Goal: Task Accomplishment & Management: Manage account settings

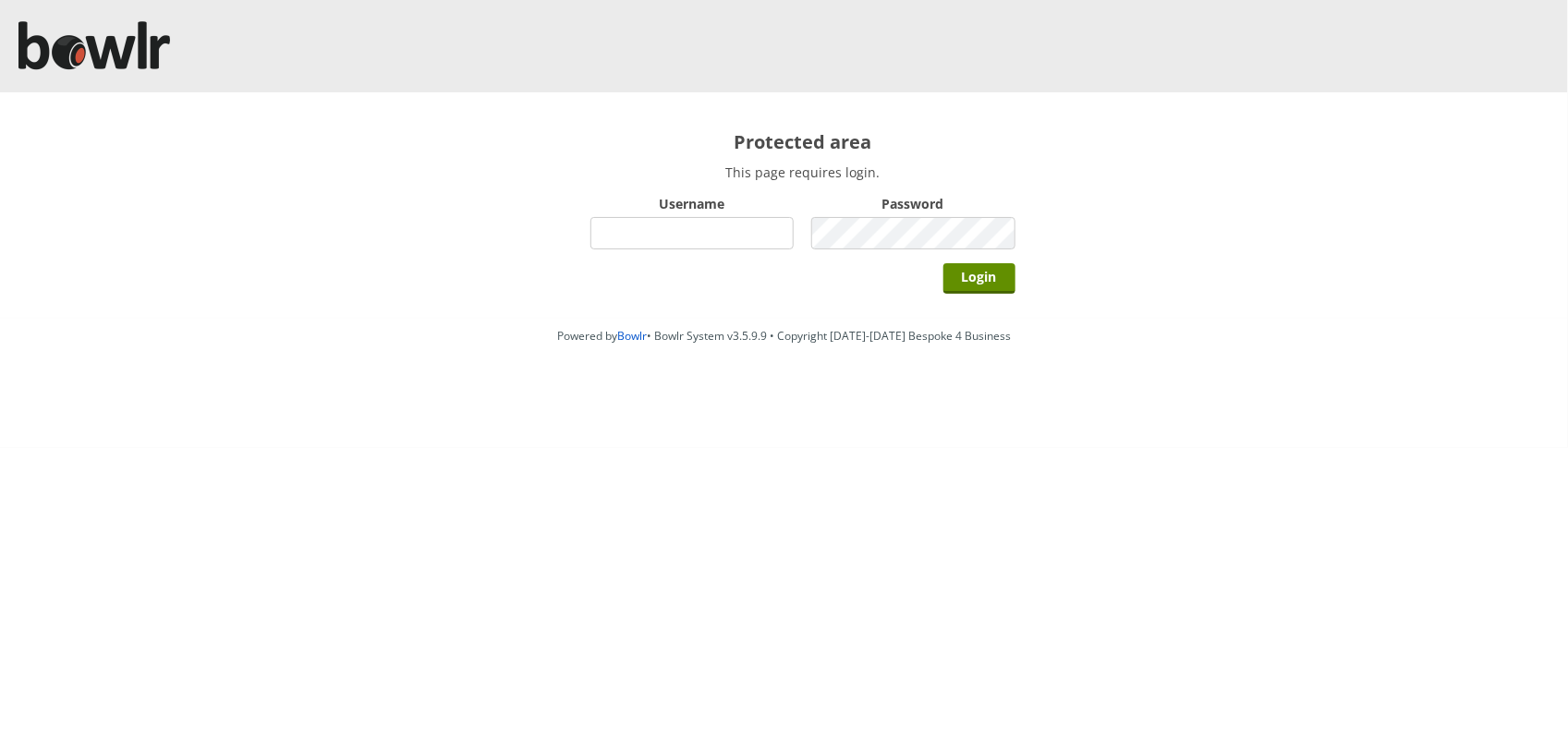
click at [607, 240] on input "Username" at bounding box center [692, 233] width 204 height 32
type input "hornseaindoorbowlsclub"
click at [943, 263] on input "Login" at bounding box center [979, 278] width 72 height 31
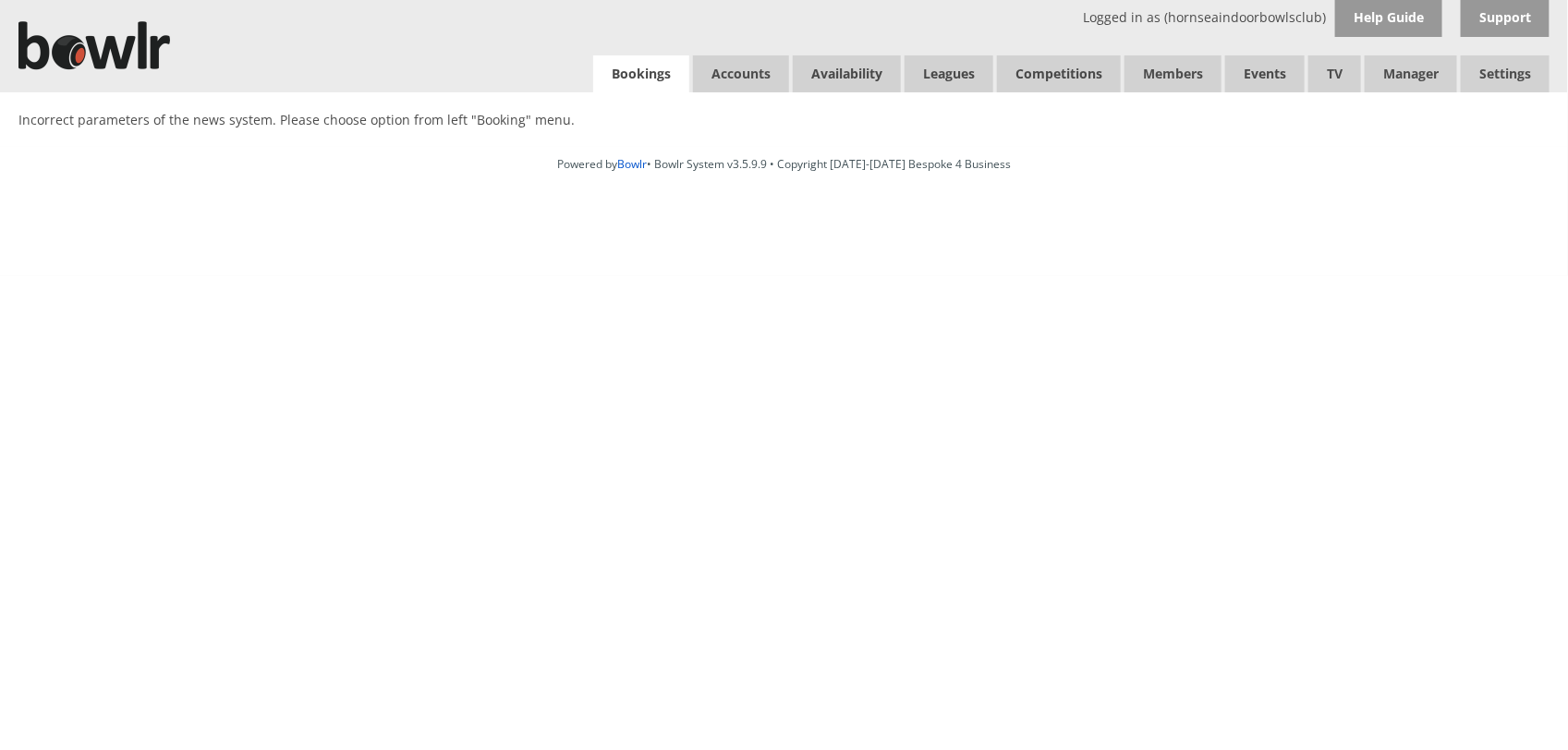
click at [648, 66] on link "Bookings" at bounding box center [641, 74] width 96 height 38
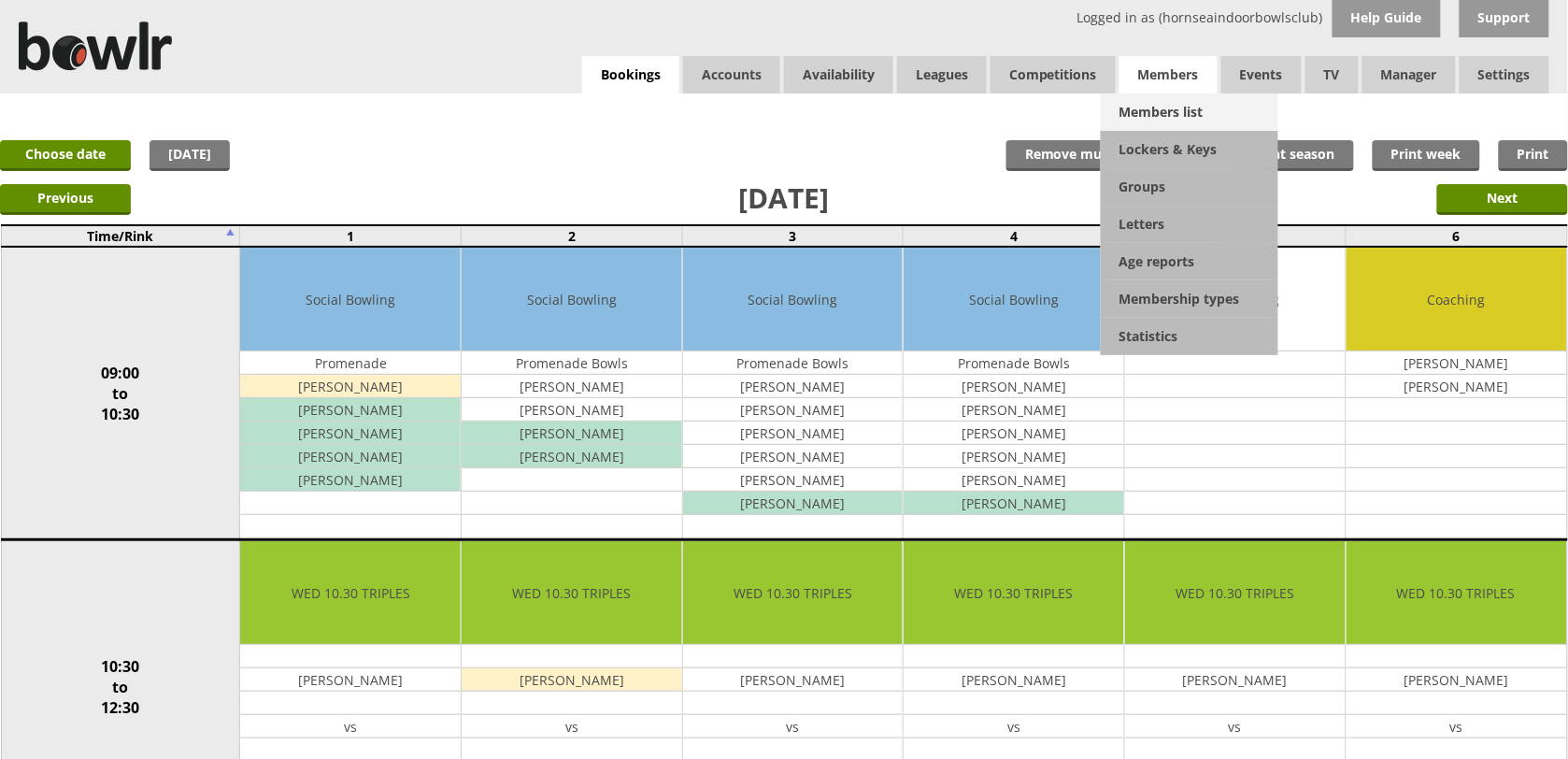
click at [1150, 101] on link "Members list" at bounding box center [1189, 112] width 177 height 37
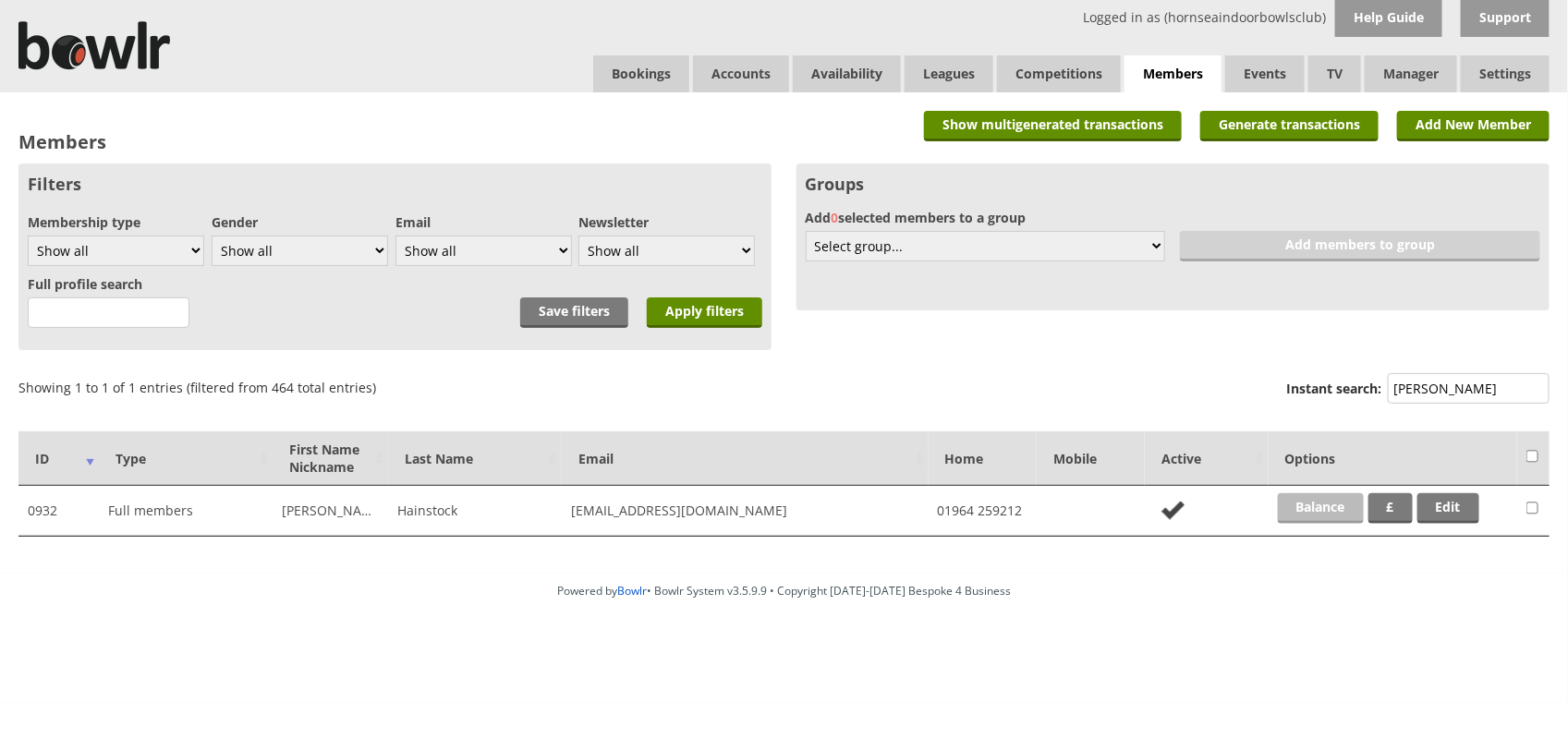
type input "[PERSON_NAME]"
click at [1307, 504] on link "Balance" at bounding box center [1320, 508] width 86 height 31
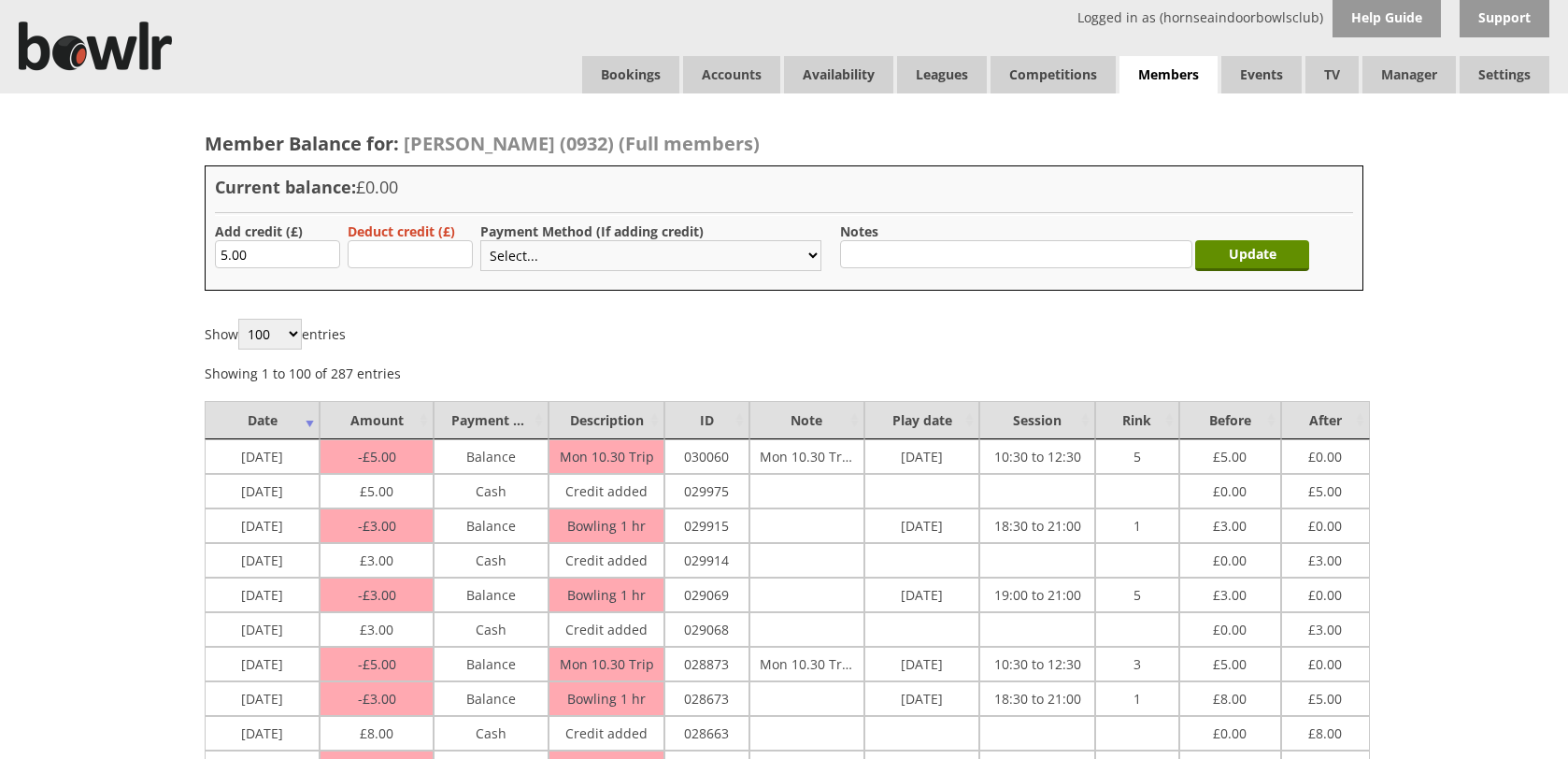
drag, startPoint x: 0, startPoint y: 0, endPoint x: 529, endPoint y: 265, distance: 591.7
click at [529, 257] on select "Select... Cash Card Cheque Bank Transfer Other Member Card Gift Voucher Balance" at bounding box center [651, 255] width 341 height 31
click at [480, 240] on select "Select... Cash Card Cheque Bank Transfer Other Member Card Gift Voucher Balance" at bounding box center [651, 255] width 341 height 31
click at [538, 279] on form "Add credit (£) 5.00 Deduct credit (£) Payment Method (If adding credit) Select.…" at bounding box center [784, 250] width 1138 height 58
click at [534, 262] on select "Select... Cash Card Cheque Bank Transfer Other Member Card Gift Voucher Balance" at bounding box center [651, 255] width 341 height 31
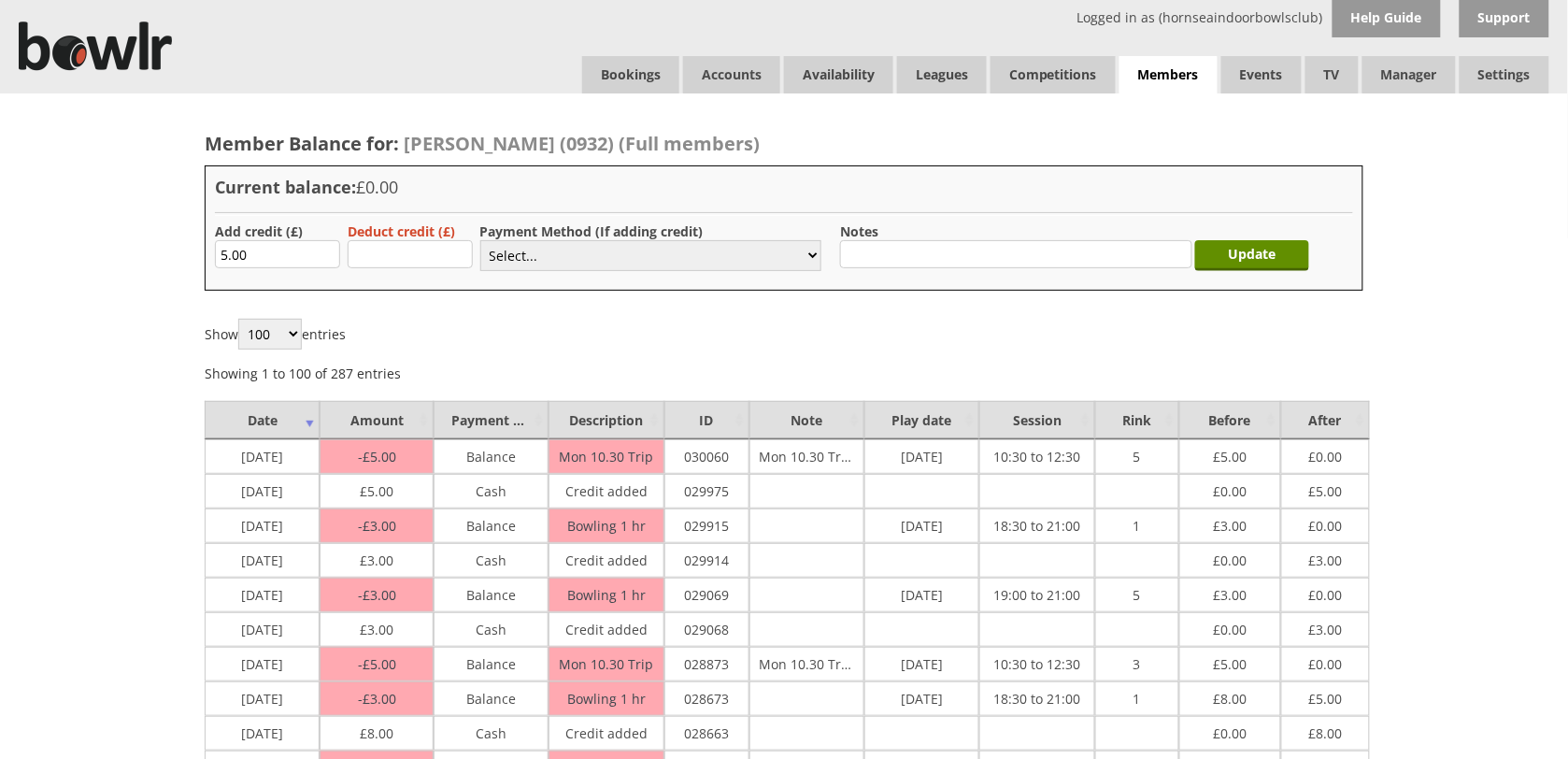
select select "1"
click at [480, 240] on select "Select... Cash Card Cheque Bank Transfer Other Member Card Gift Voucher Balance" at bounding box center [651, 255] width 341 height 31
click at [1252, 245] on input "Update" at bounding box center [1252, 255] width 114 height 31
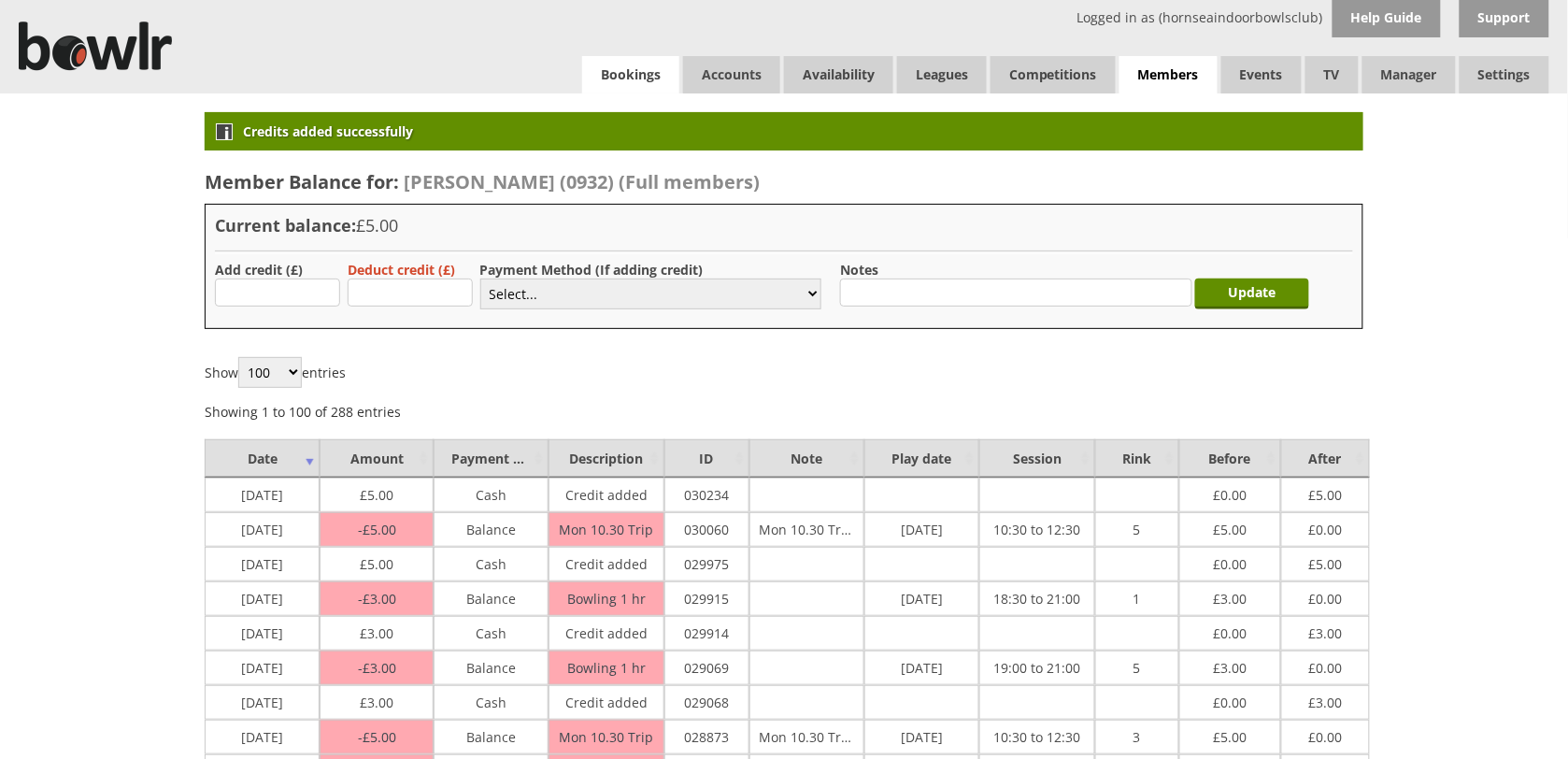
click at [603, 81] on link "Bookings" at bounding box center [631, 74] width 97 height 37
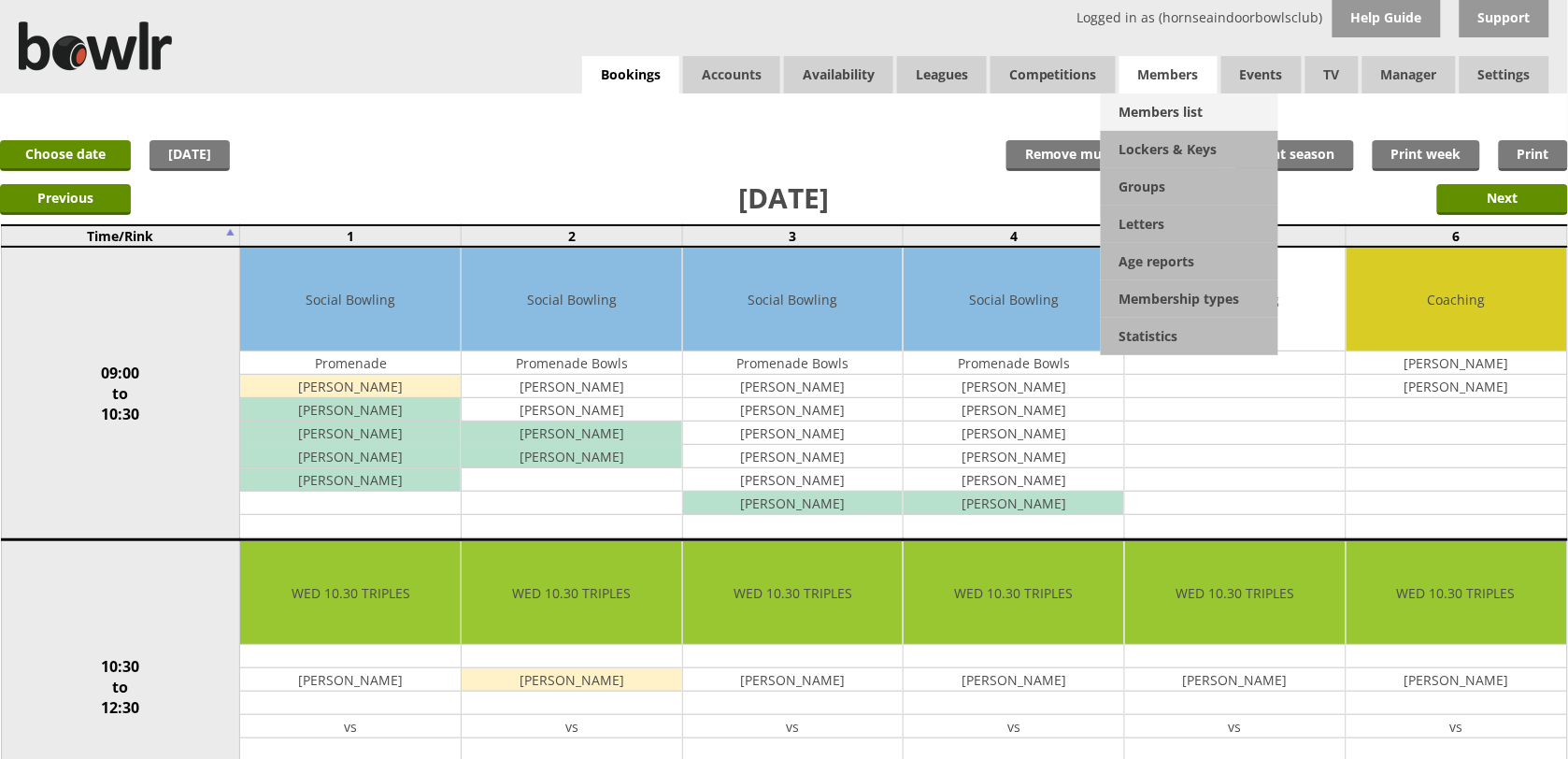
click at [1147, 107] on link "Members list" at bounding box center [1189, 112] width 177 height 37
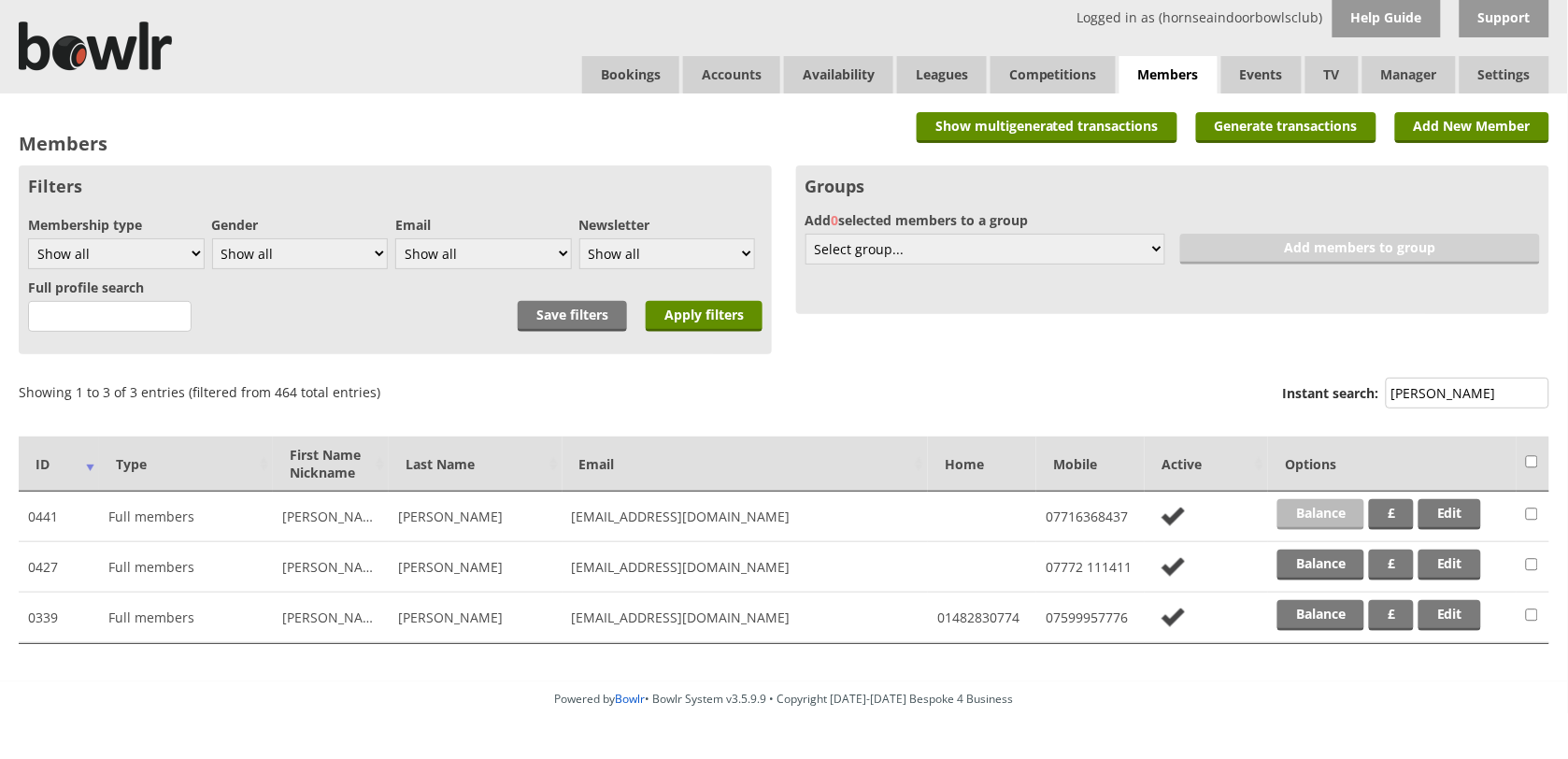
type input "stoakes"
click at [1328, 515] on link "Balance" at bounding box center [1321, 514] width 87 height 31
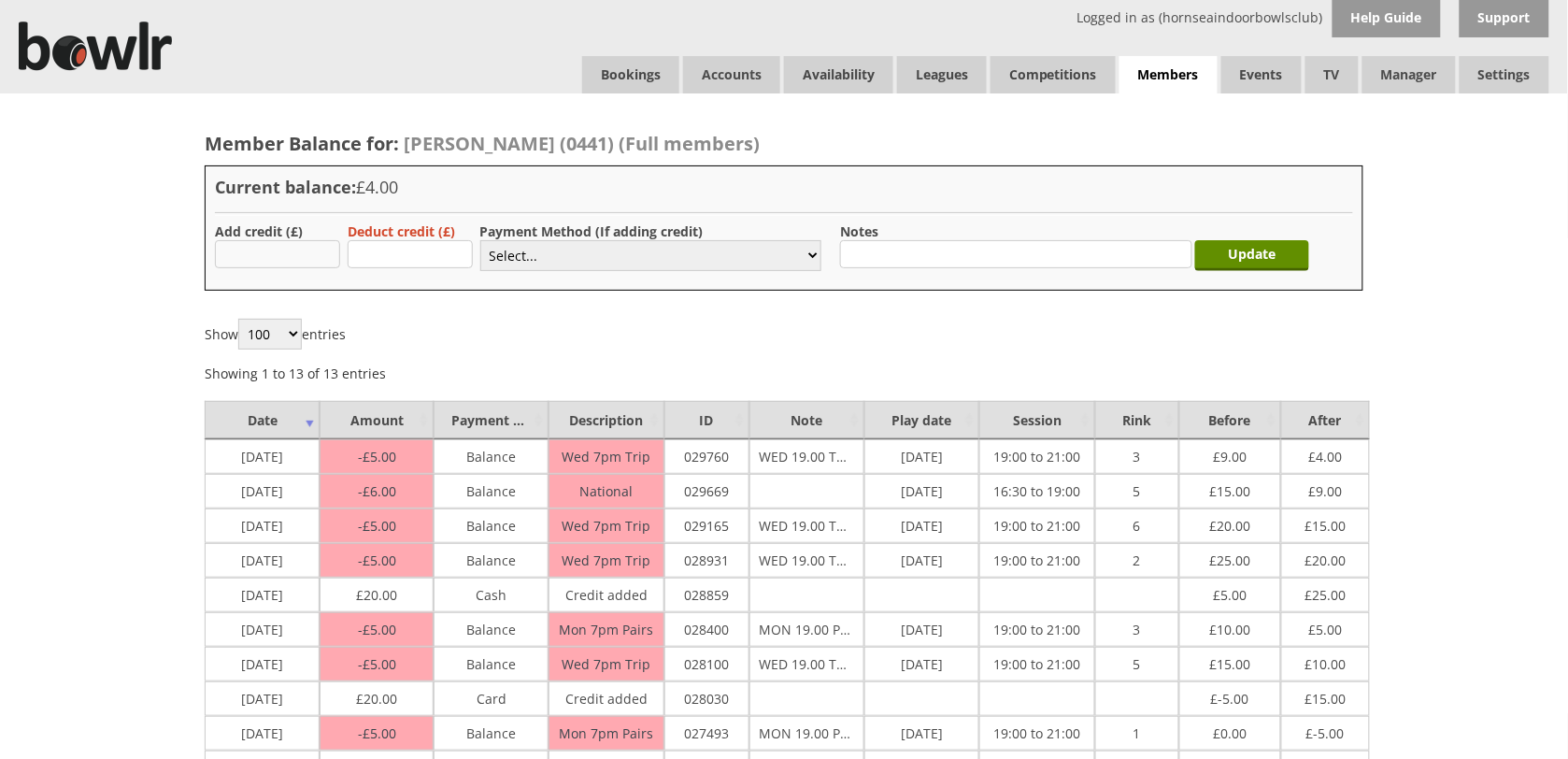
click at [281, 246] on input "text" at bounding box center [278, 254] width 125 height 28
type input "20.00"
click at [544, 252] on select "Select... Cash Card Cheque Bank Transfer Other Member Card Gift Voucher Balance" at bounding box center [651, 255] width 341 height 31
select select "2"
click at [480, 240] on select "Select... Cash Card Cheque Bank Transfer Other Member Card Gift Voucher Balance" at bounding box center [651, 255] width 341 height 31
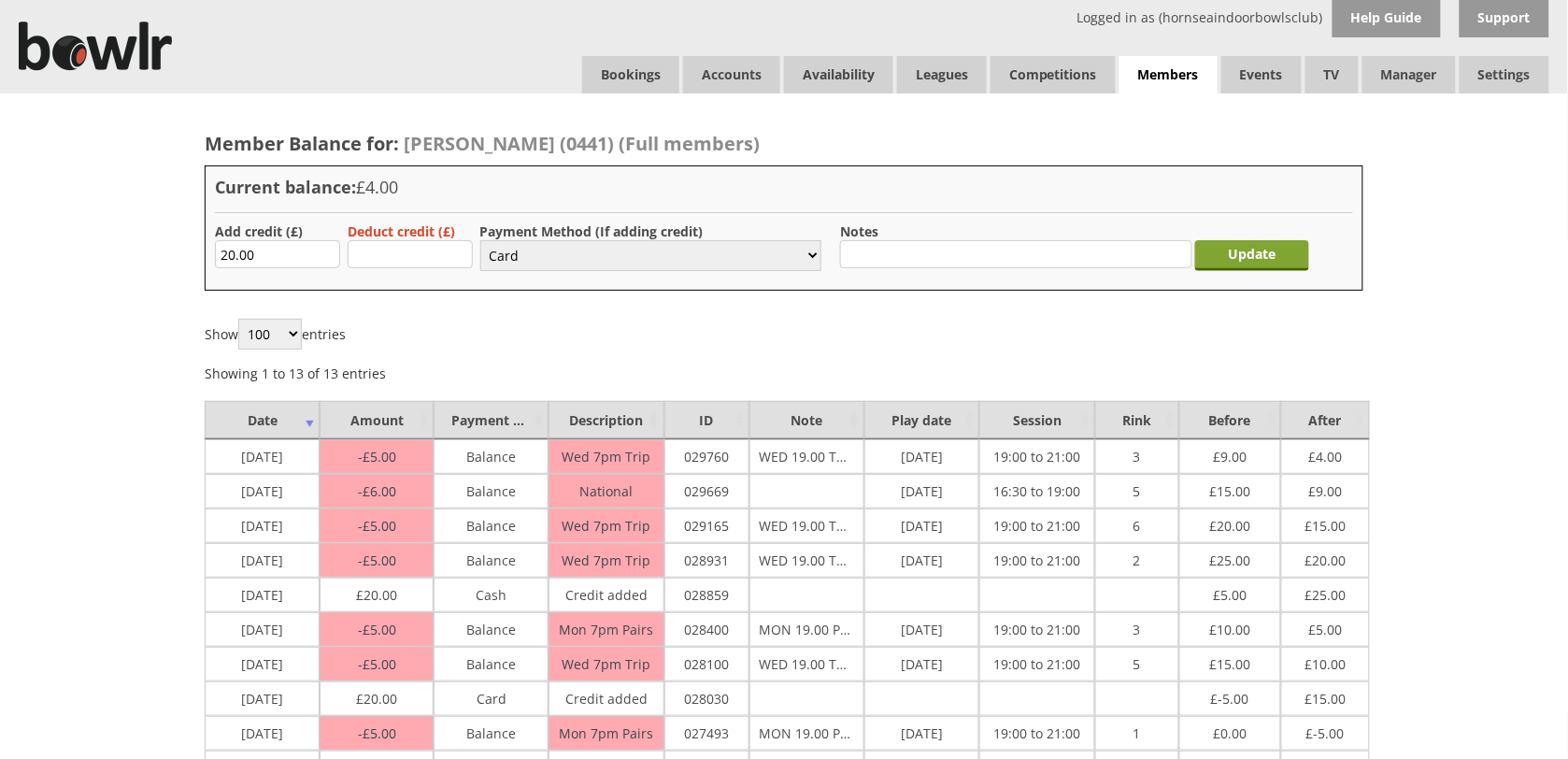
click at [1245, 271] on input "Update" at bounding box center [1252, 255] width 114 height 31
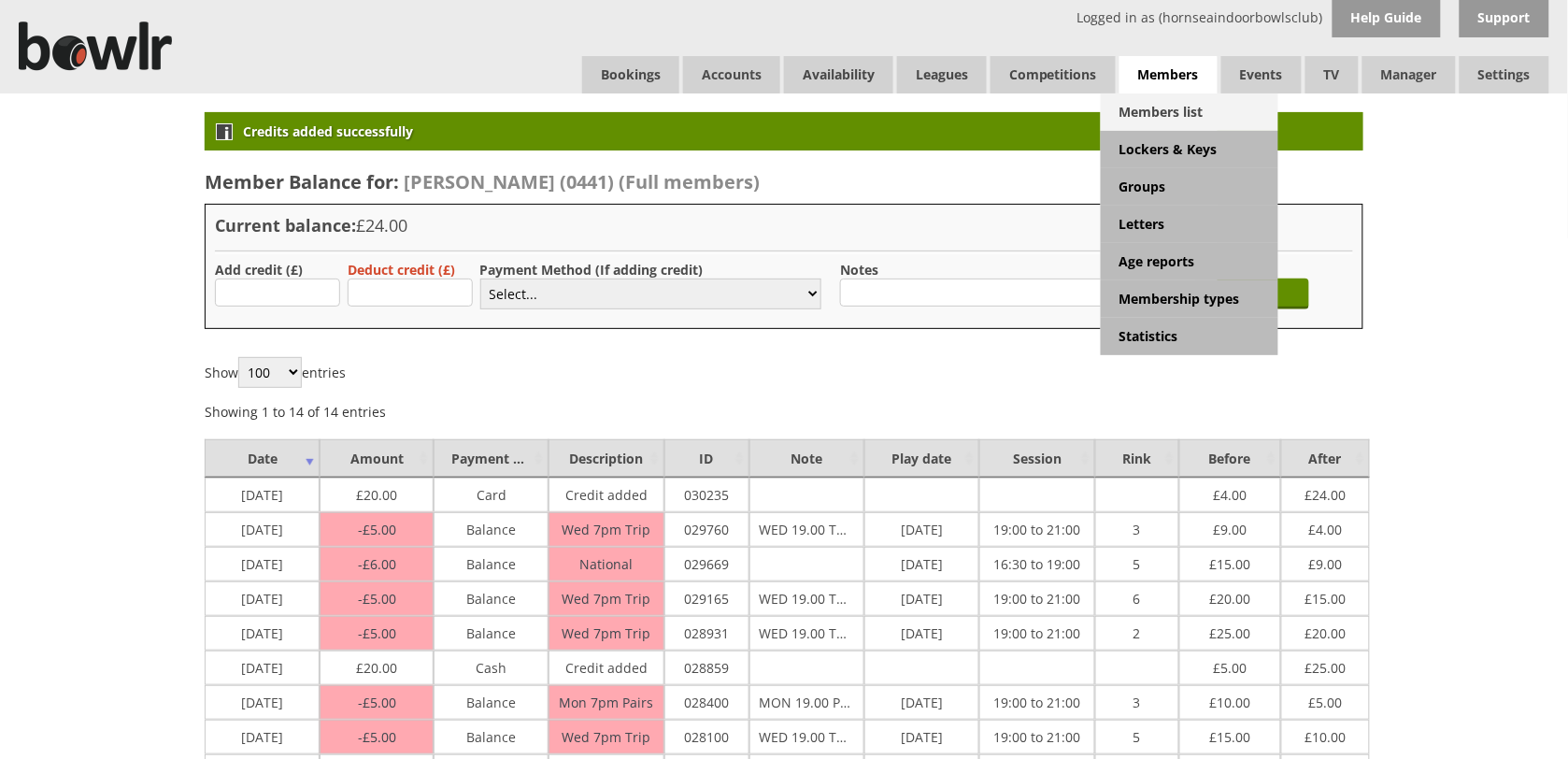
click at [1206, 96] on link "Members list" at bounding box center [1189, 112] width 177 height 37
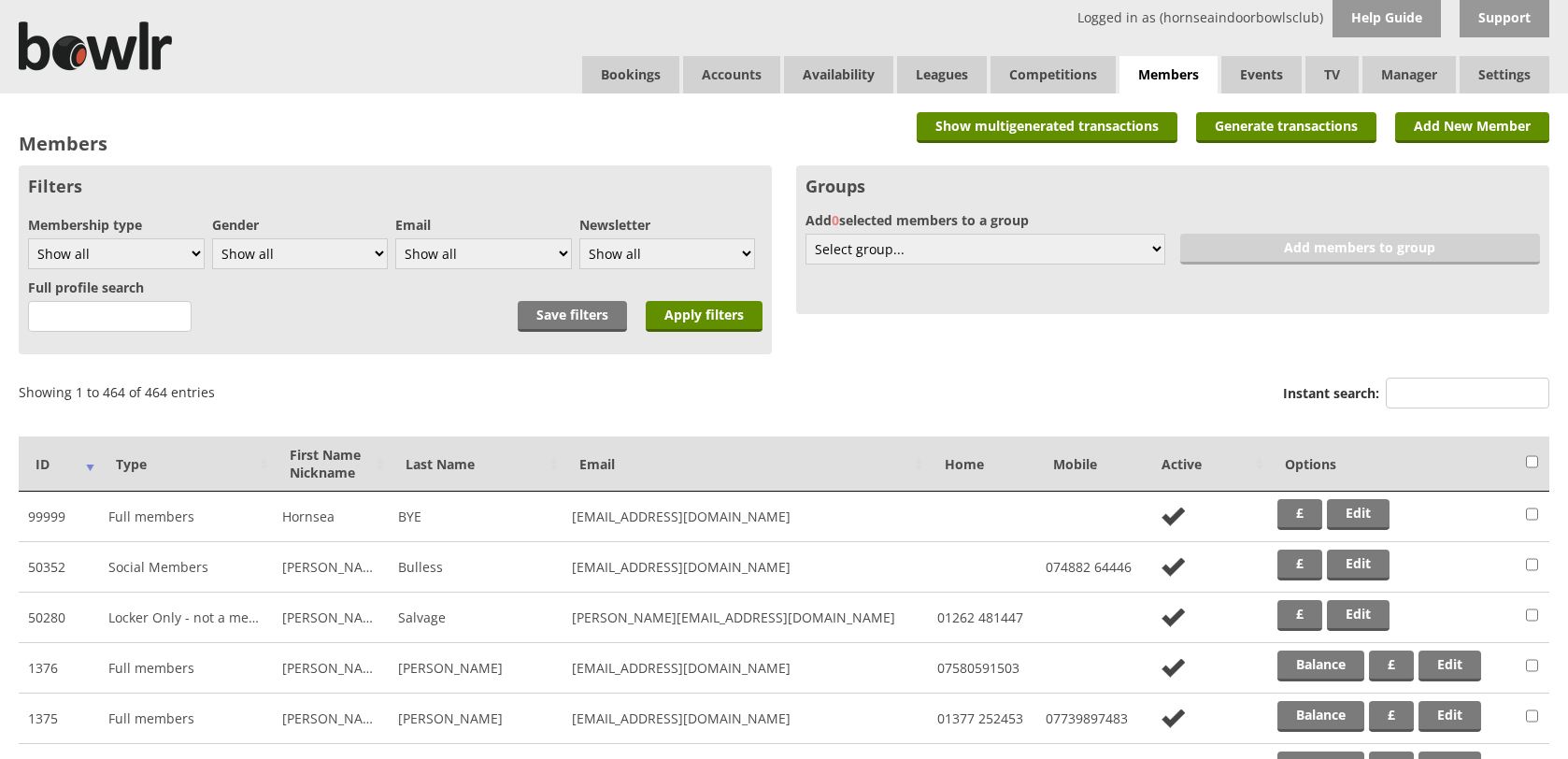
click at [1417, 388] on input "Instant search:" at bounding box center [1467, 393] width 163 height 31
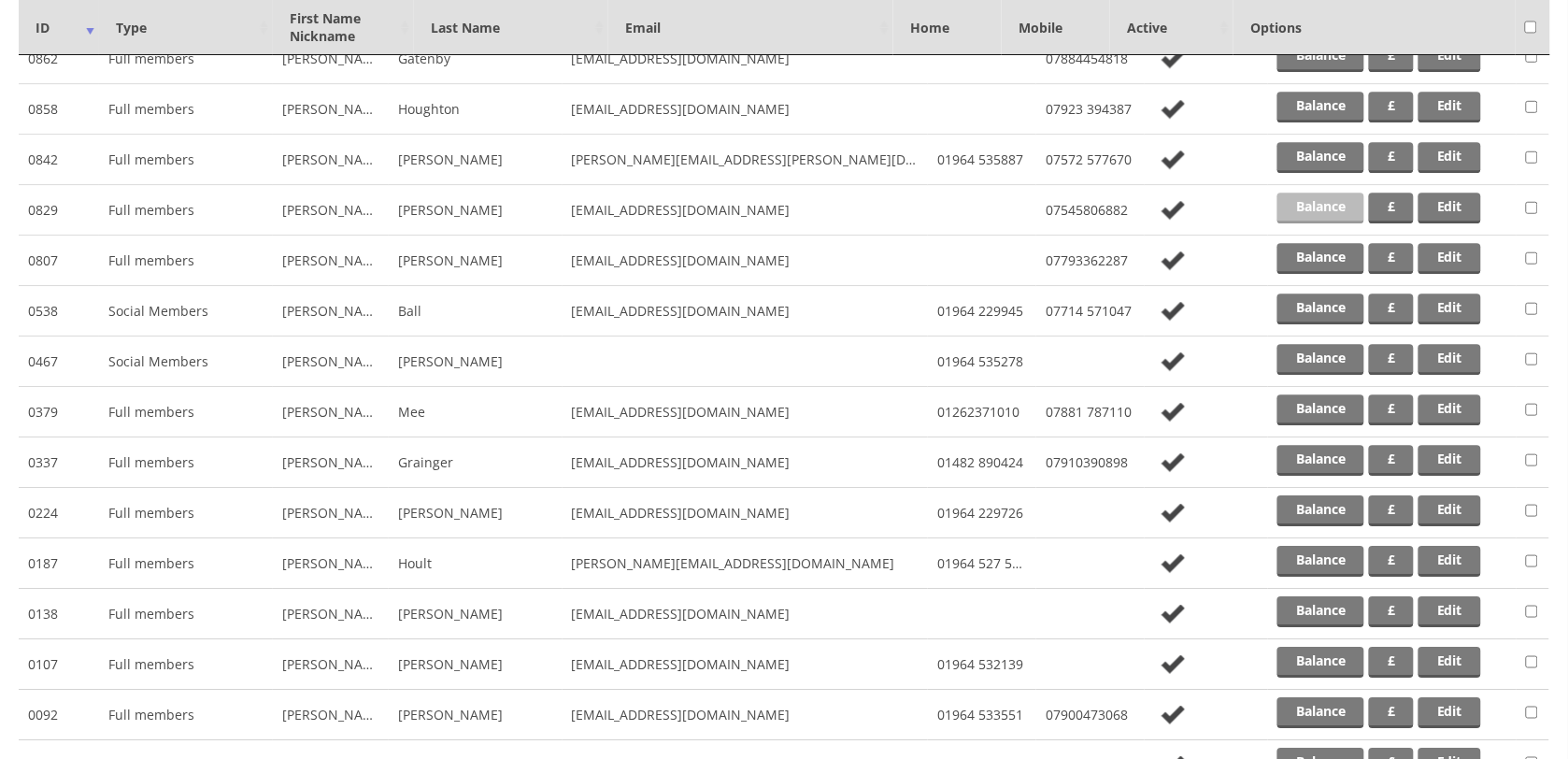
scroll to position [1374, 0]
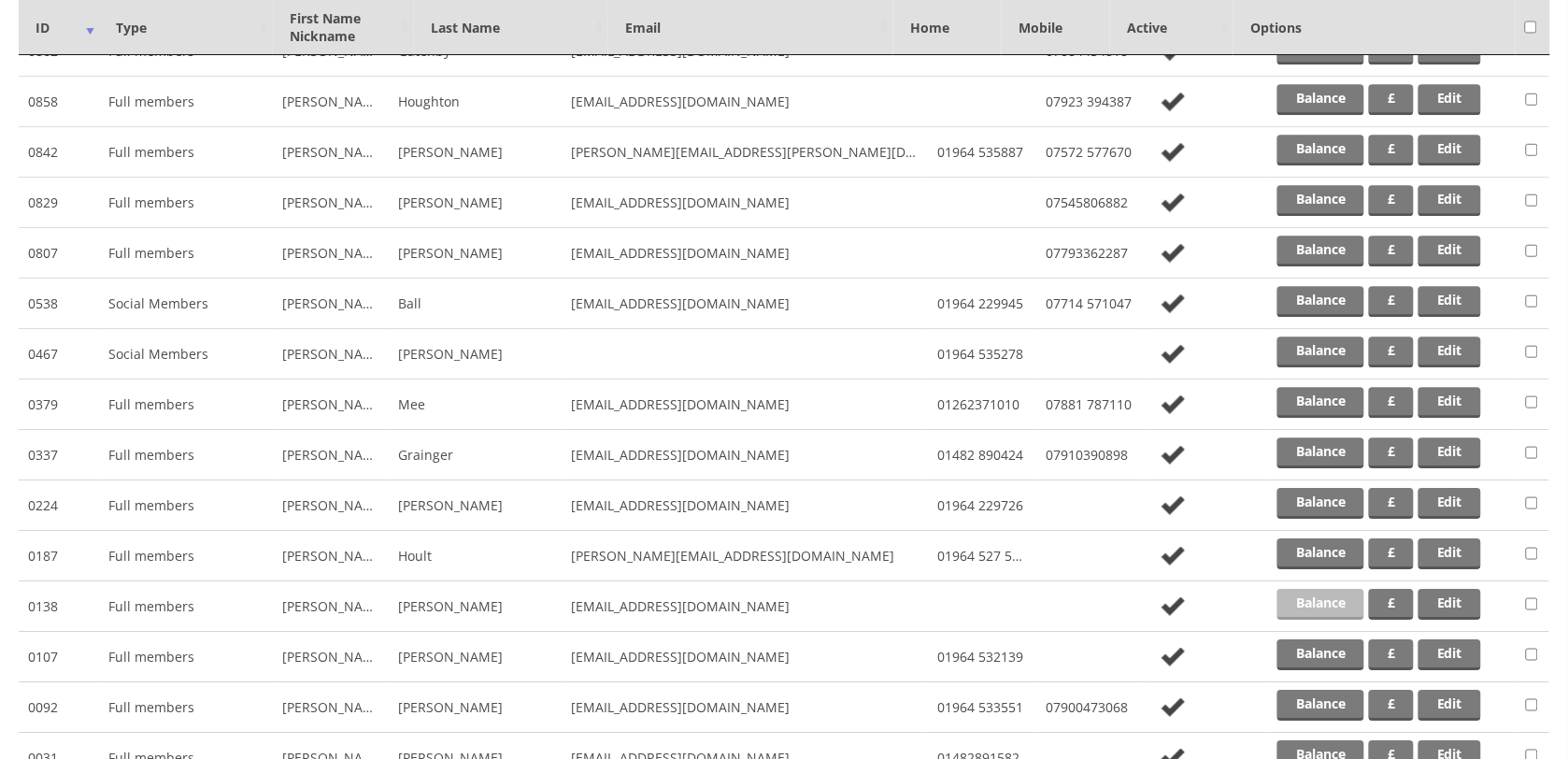
type input "dav"
click at [1329, 589] on link "Balance" at bounding box center [1321, 604] width 87 height 31
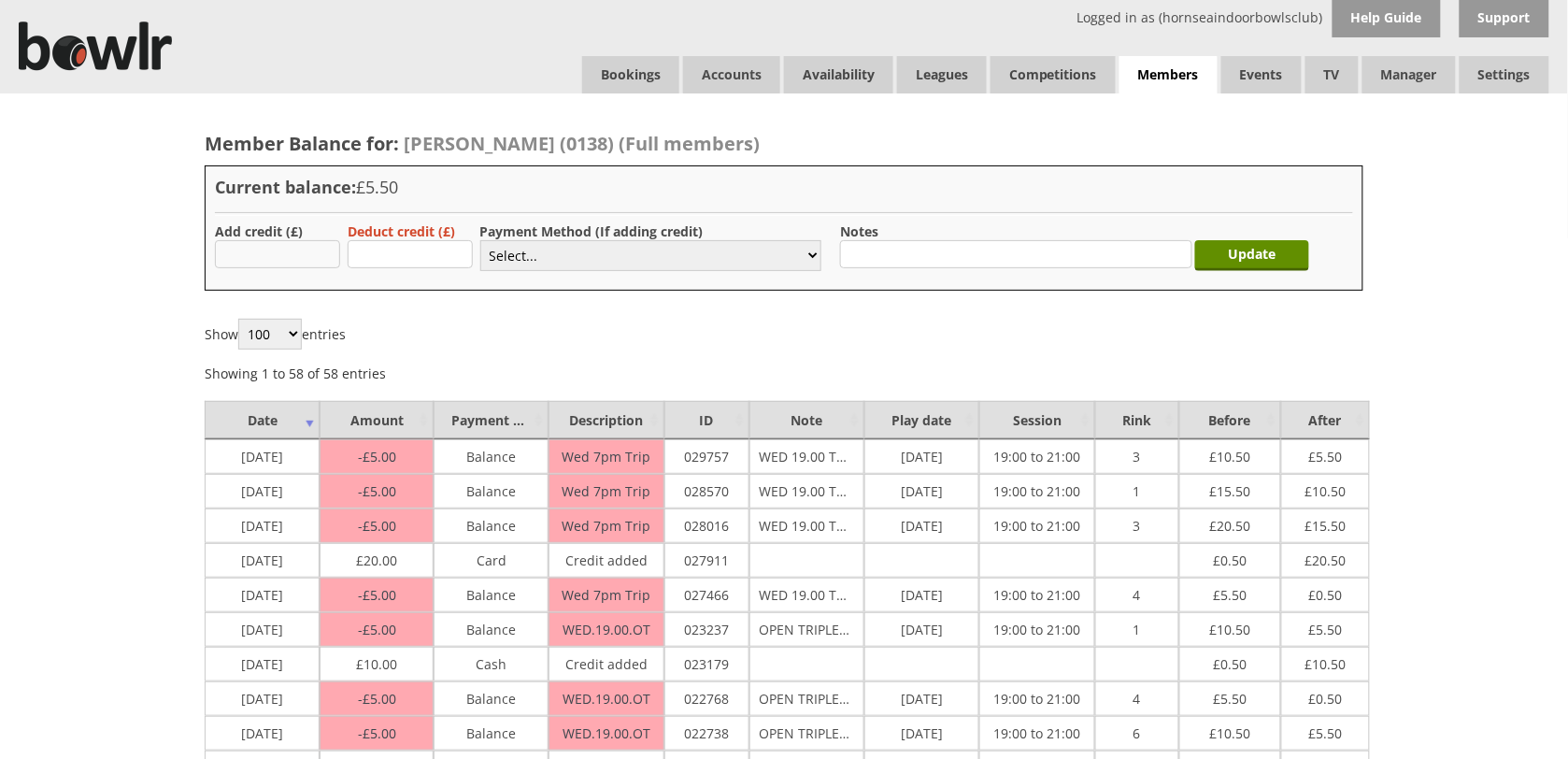
click at [316, 259] on input "text" at bounding box center [278, 254] width 125 height 28
type input "20.00"
click at [509, 255] on select "Select... Cash Card Cheque Bank Transfer Other Member Card Gift Voucher Balance" at bounding box center [651, 255] width 341 height 31
select select "1"
click at [480, 240] on select "Select... Cash Card Cheque Bank Transfer Other Member Card Gift Voucher Balance" at bounding box center [651, 255] width 341 height 31
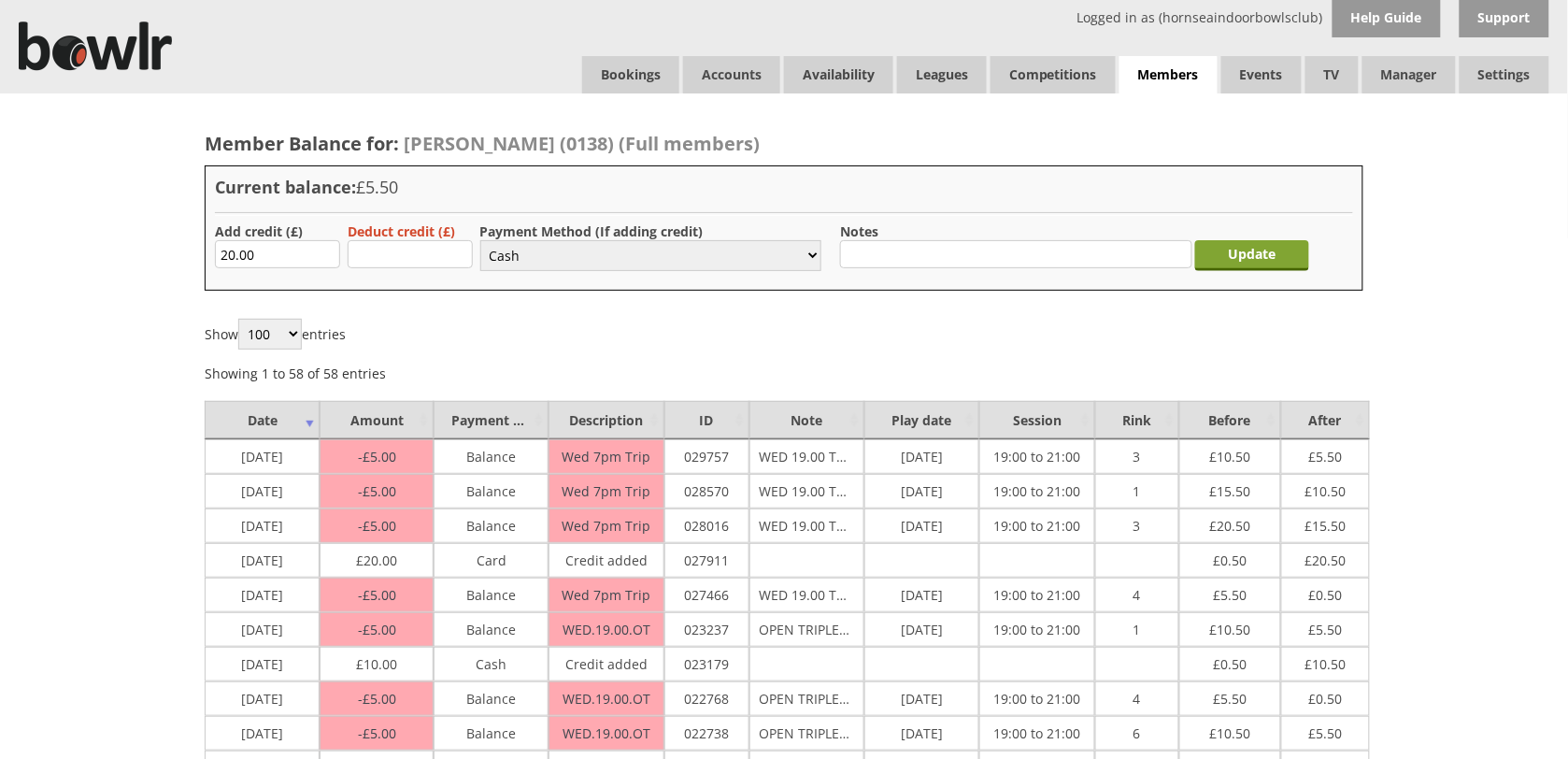
click at [1236, 263] on input "Update" at bounding box center [1252, 255] width 114 height 31
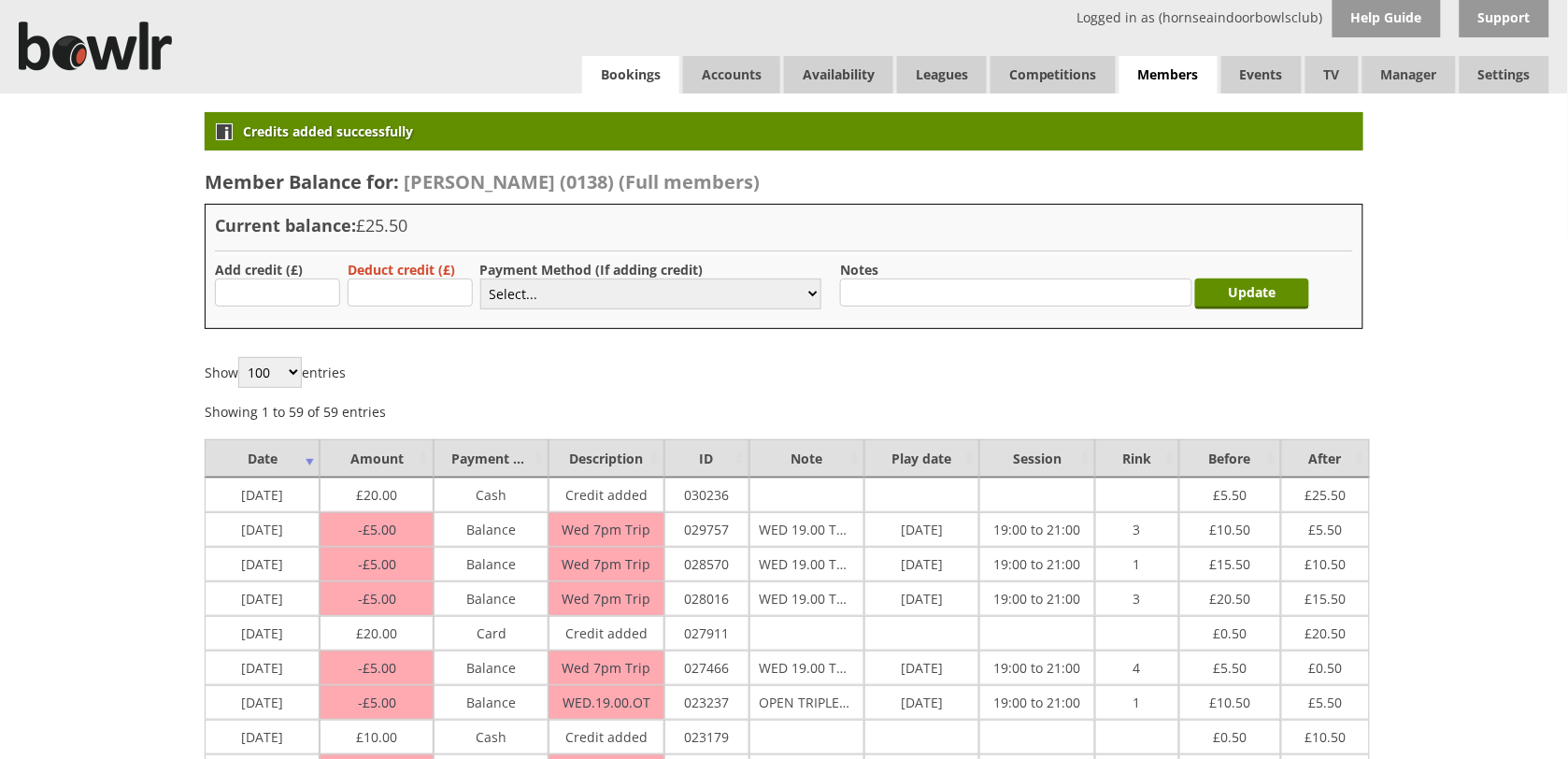
click at [614, 67] on link "Bookings" at bounding box center [631, 74] width 97 height 37
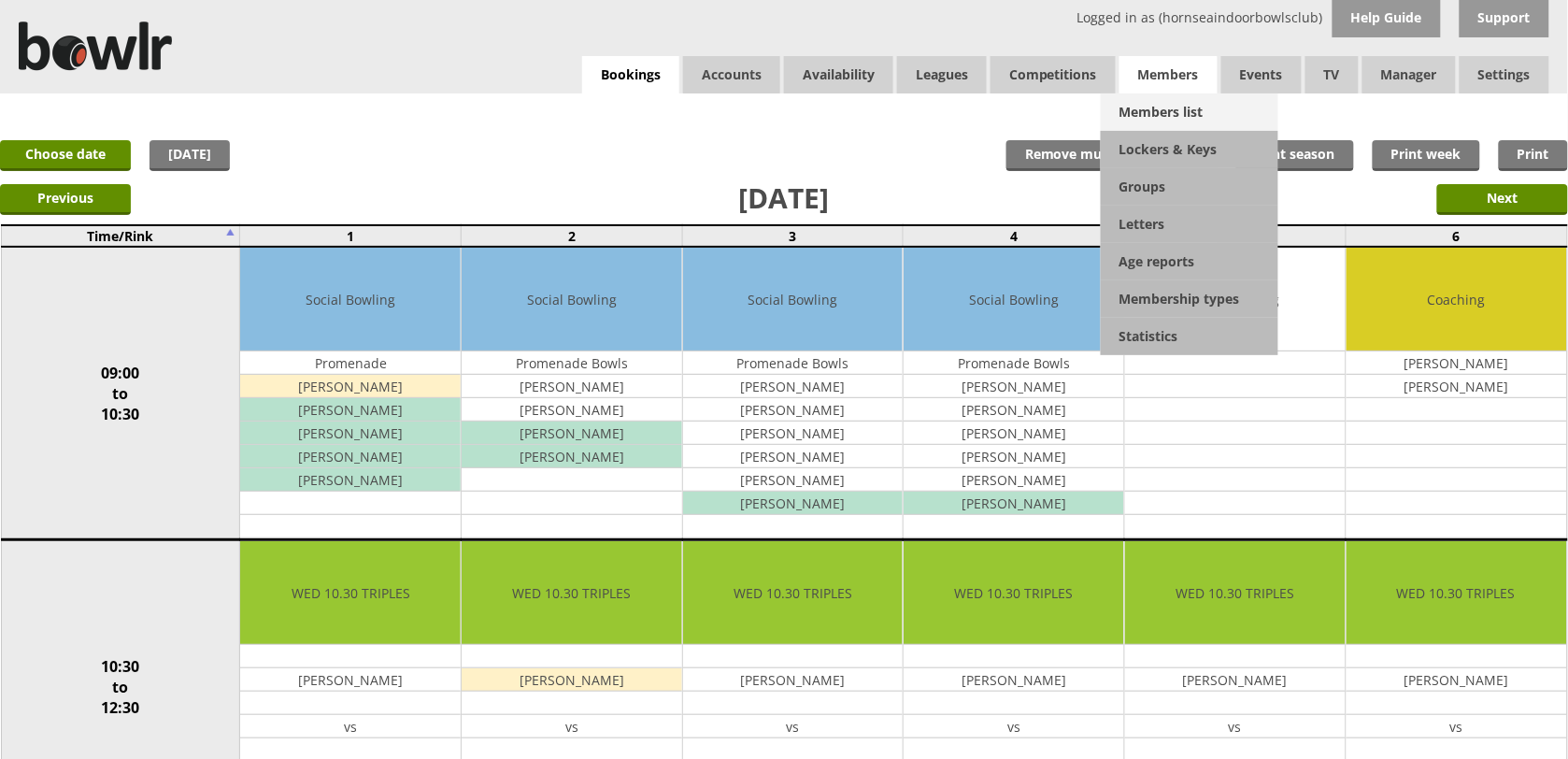
click at [1165, 105] on link "Members list" at bounding box center [1189, 112] width 177 height 37
